Goal: Use online tool/utility: Utilize a website feature to perform a specific function

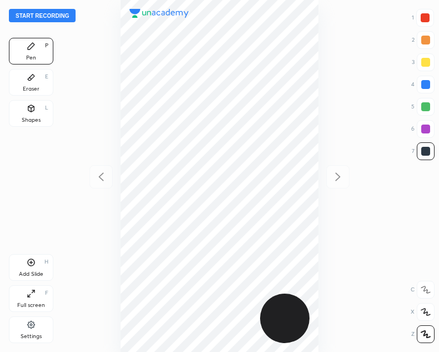
scroll to position [352, 261]
click at [32, 14] on button "Start recording" at bounding box center [42, 15] width 67 height 13
click at [30, 103] on div "Shapes L" at bounding box center [31, 113] width 44 height 27
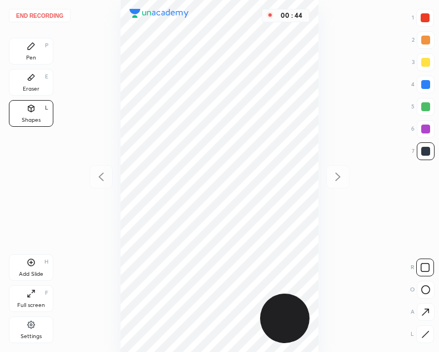
click at [427, 286] on icon at bounding box center [425, 289] width 9 height 9
click at [27, 52] on div "Pen P" at bounding box center [31, 51] width 44 height 27
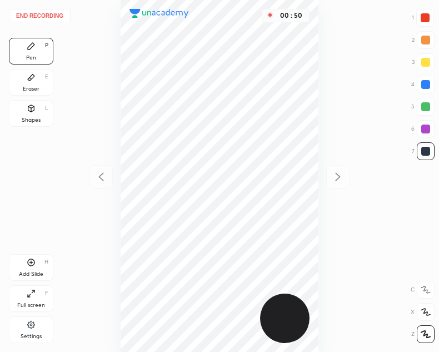
click at [46, 113] on div "Shapes L" at bounding box center [31, 113] width 44 height 27
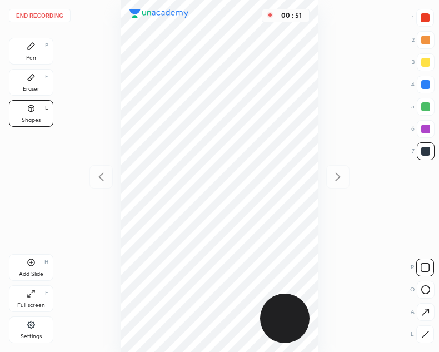
click at [422, 292] on icon at bounding box center [425, 289] width 9 height 9
click at [36, 51] on div "Pen P" at bounding box center [31, 51] width 44 height 27
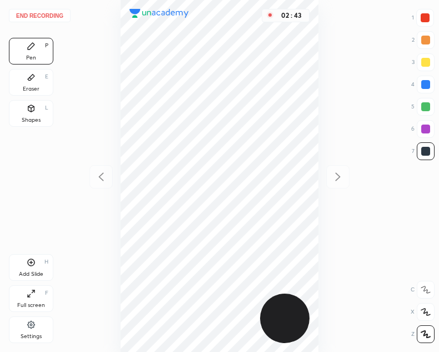
click at [32, 263] on icon at bounding box center [31, 262] width 9 height 9
click at [39, 88] on div "Eraser" at bounding box center [31, 89] width 17 height 6
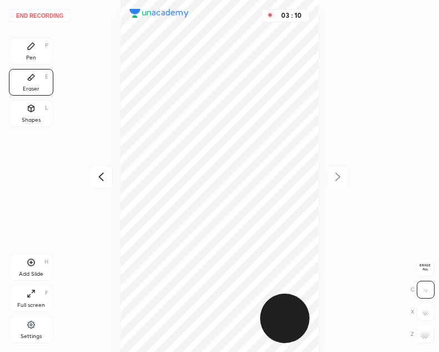
click at [32, 44] on icon at bounding box center [31, 46] width 7 height 7
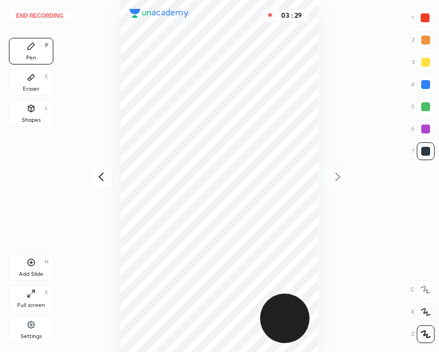
click at [93, 171] on div at bounding box center [101, 176] width 23 height 23
click at [340, 183] on div at bounding box center [337, 176] width 23 height 23
click at [100, 184] on div at bounding box center [101, 176] width 23 height 23
click at [38, 260] on div "Add Slide H" at bounding box center [31, 267] width 44 height 27
click at [97, 178] on icon at bounding box center [101, 176] width 13 height 13
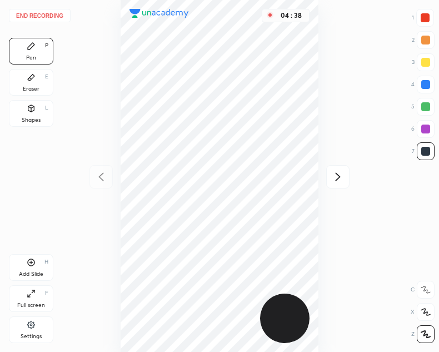
click at [333, 180] on icon at bounding box center [337, 176] width 13 height 13
click at [337, 178] on icon at bounding box center [337, 176] width 13 height 13
click at [105, 177] on icon at bounding box center [101, 176] width 13 height 13
click at [98, 175] on icon at bounding box center [101, 176] width 13 height 13
click at [341, 174] on icon at bounding box center [337, 176] width 13 height 13
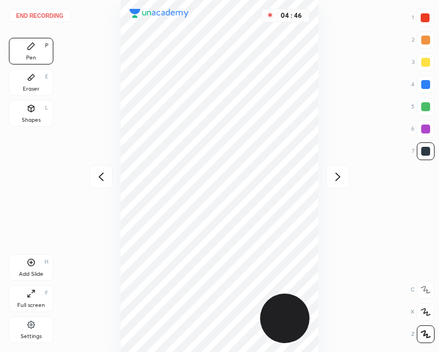
click at [336, 175] on icon at bounding box center [337, 176] width 13 height 13
click at [337, 176] on div "04 : 47" at bounding box center [219, 176] width 261 height 352
click at [110, 174] on div at bounding box center [101, 176] width 23 height 23
click at [100, 179] on icon at bounding box center [101, 176] width 13 height 13
click at [38, 12] on button "End recording" at bounding box center [40, 15] width 62 height 13
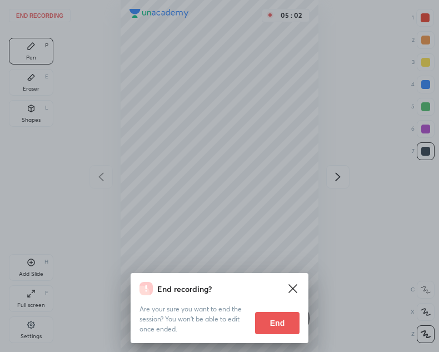
click at [274, 318] on button "End" at bounding box center [277, 323] width 44 height 22
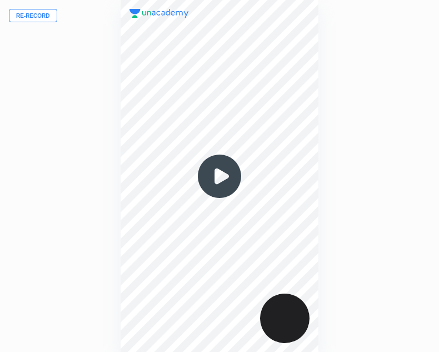
click at [216, 176] on img at bounding box center [219, 176] width 53 height 53
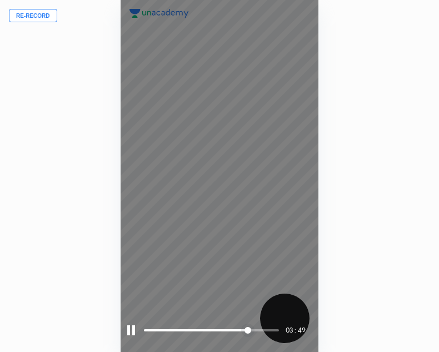
click at [130, 331] on div at bounding box center [131, 330] width 8 height 10
